Goal: Task Accomplishment & Management: Use online tool/utility

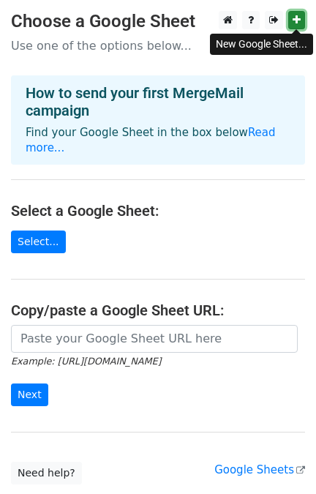
click at [296, 21] on icon at bounding box center [297, 20] width 8 height 10
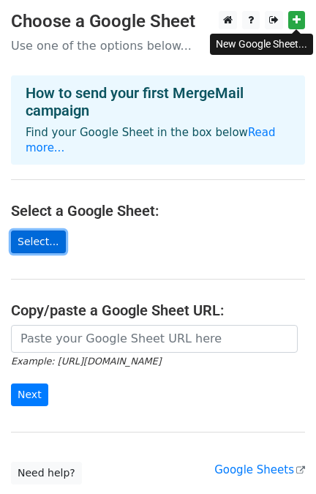
click at [45, 231] on link "Select..." at bounding box center [38, 242] width 55 height 23
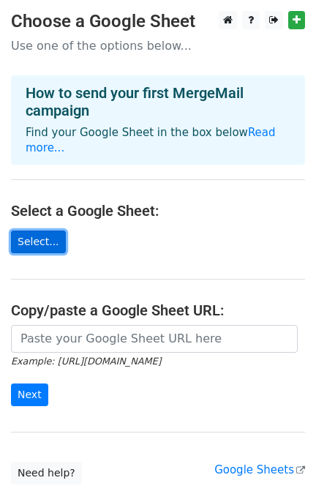
click at [55, 231] on link "Select..." at bounding box center [38, 242] width 55 height 23
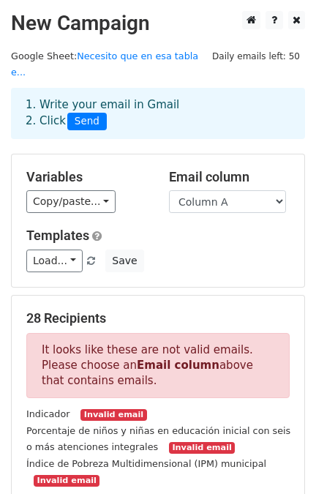
click at [179, 359] on p "It looks like these are not valid emails. Please choose an Email column above t…" at bounding box center [157, 365] width 263 height 65
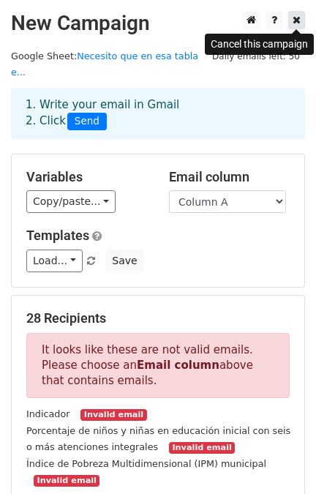
click at [291, 19] on link at bounding box center [296, 20] width 17 height 18
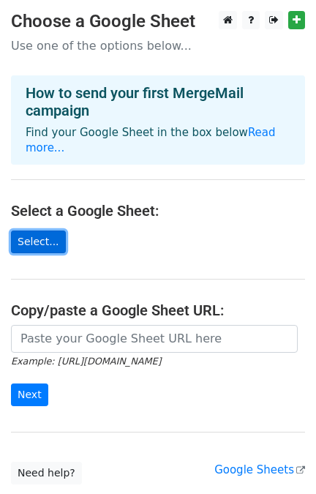
click at [53, 231] on link "Select..." at bounding box center [38, 242] width 55 height 23
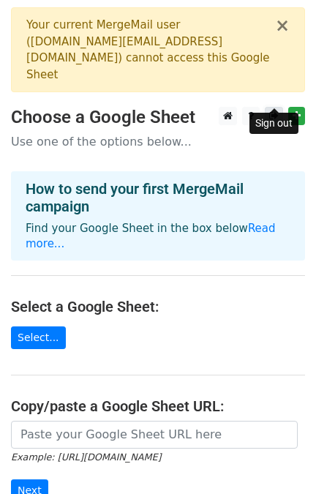
click at [277, 107] on link at bounding box center [274, 116] width 18 height 18
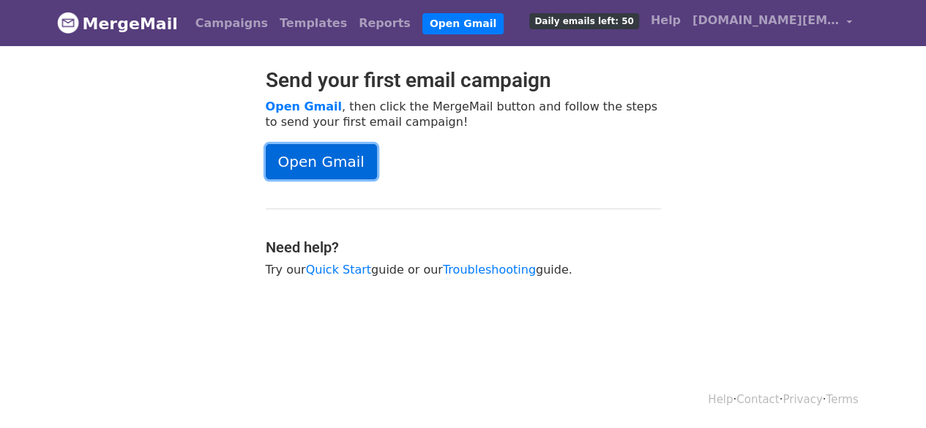
click at [331, 164] on link "Open Gmail" at bounding box center [321, 161] width 111 height 35
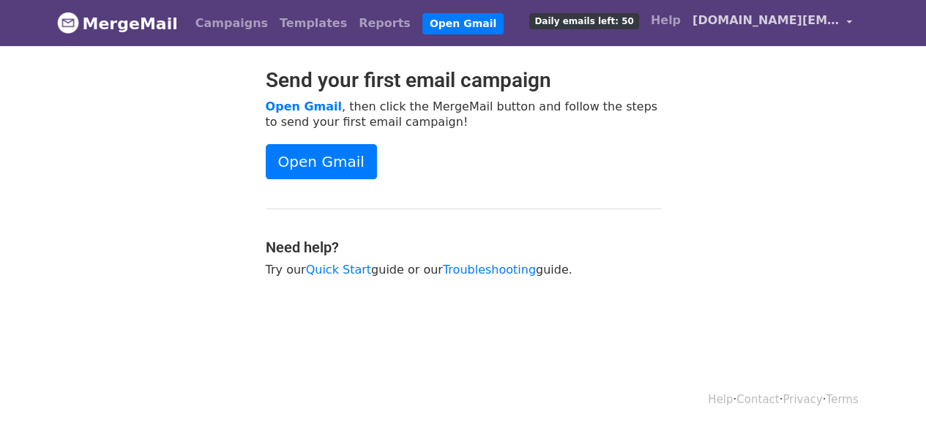
click at [757, 12] on span "[DOMAIN_NAME][EMAIL_ADDRESS][DOMAIN_NAME]" at bounding box center [765, 21] width 146 height 18
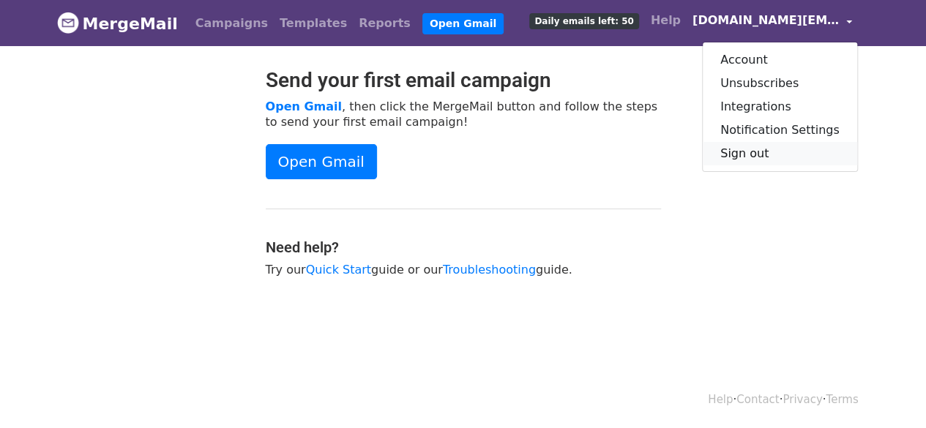
click at [759, 150] on link "Sign out" at bounding box center [780, 153] width 154 height 23
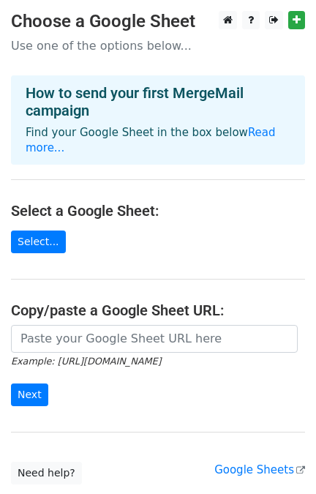
click at [37, 238] on main "Choose a Google Sheet Use one of the options below... How to send your first Me…" at bounding box center [158, 248] width 316 height 474
click at [42, 231] on link "Select..." at bounding box center [38, 242] width 55 height 23
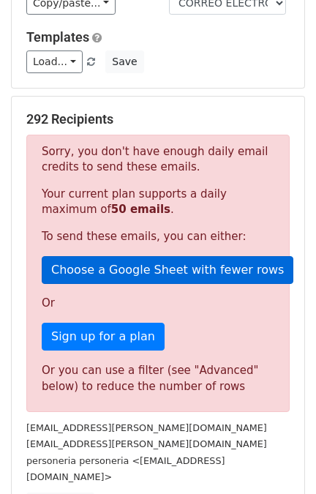
scroll to position [91, 0]
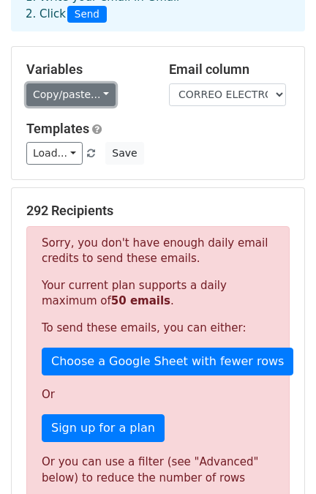
click at [86, 84] on link "Copy/paste..." at bounding box center [70, 94] width 89 height 23
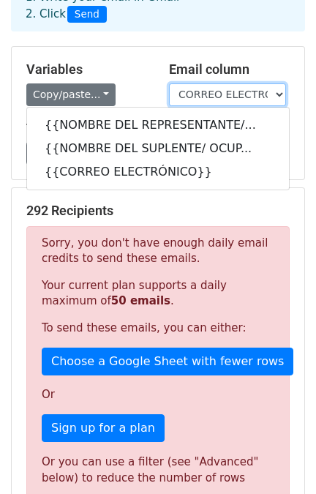
click at [242, 89] on select "NOMBRE DEL REPRESENTANTE/ OCUPACIÓN NOMBRE DEL SUPLENTE/ OCUPACIÓN CORREO ELECT…" at bounding box center [227, 94] width 117 height 23
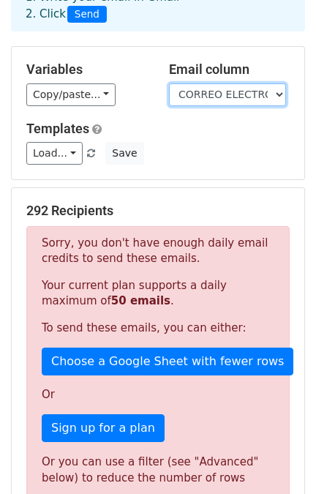
click at [242, 89] on select "NOMBRE DEL REPRESENTANTE/ OCUPACIÓN NOMBRE DEL SUPLENTE/ OCUPACIÓN CORREO ELECT…" at bounding box center [227, 94] width 117 height 23
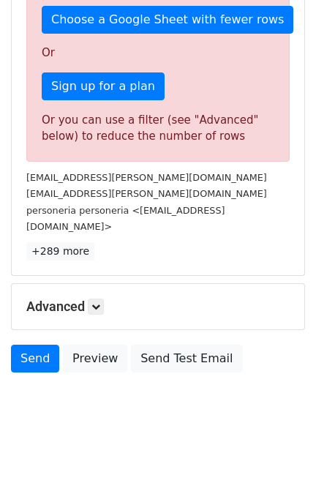
scroll to position [67, 0]
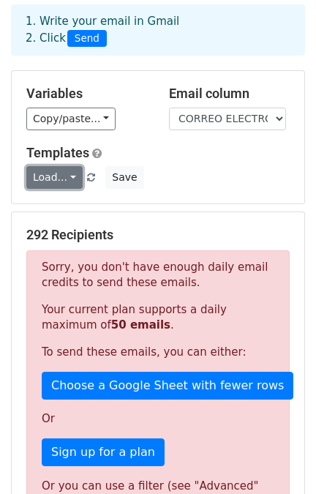
click at [45, 180] on link "Load..." at bounding box center [54, 177] width 56 height 23
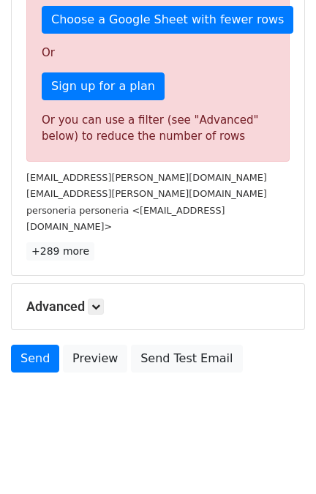
scroll to position [158, 0]
